Goal: Task Accomplishment & Management: Complete application form

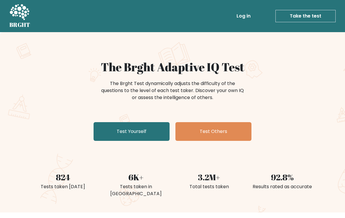
scroll to position [37, 0]
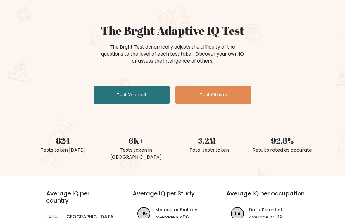
click at [146, 98] on link "Test Yourself" at bounding box center [132, 95] width 76 height 19
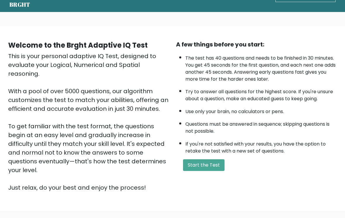
scroll to position [26, 0]
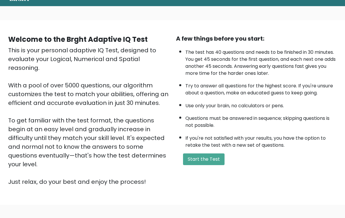
click at [212, 165] on button "Start the Test" at bounding box center [204, 160] width 42 height 12
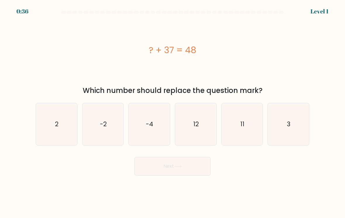
click at [249, 137] on icon "11" at bounding box center [242, 124] width 41 height 41
click at [173, 112] on input "e. 11" at bounding box center [173, 110] width 0 height 3
radio input "true"
click at [194, 171] on button "Next" at bounding box center [173, 166] width 76 height 19
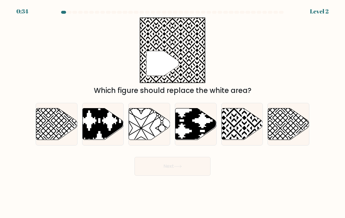
click at [199, 170] on button "Next" at bounding box center [173, 166] width 76 height 19
click at [239, 137] on icon at bounding box center [254, 107] width 83 height 83
click at [173, 112] on input "e." at bounding box center [173, 110] width 0 height 3
radio input "true"
click at [202, 169] on button "Next" at bounding box center [173, 166] width 76 height 19
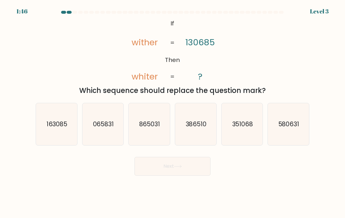
click at [57, 137] on icon "163085" at bounding box center [56, 124] width 41 height 41
click at [173, 112] on input "a. 163085" at bounding box center [173, 110] width 0 height 3
radio input "true"
click at [174, 172] on button "Next" at bounding box center [173, 166] width 76 height 19
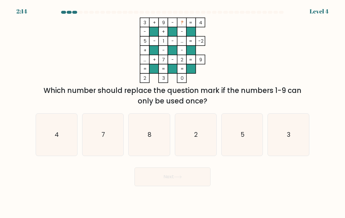
click at [46, 140] on icon "4" at bounding box center [56, 134] width 41 height 41
click at [173, 112] on input "a. 4" at bounding box center [173, 110] width 0 height 3
radio input "true"
click at [156, 140] on icon "8" at bounding box center [149, 134] width 41 height 41
click at [173, 112] on input "c. 8" at bounding box center [173, 110] width 0 height 3
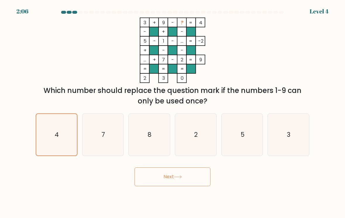
radio input "true"
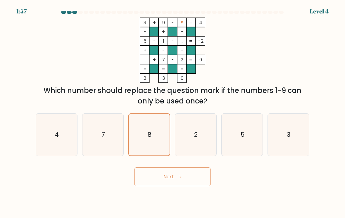
click at [195, 181] on button "Next" at bounding box center [173, 177] width 76 height 19
